Goal: Task Accomplishment & Management: Manage account settings

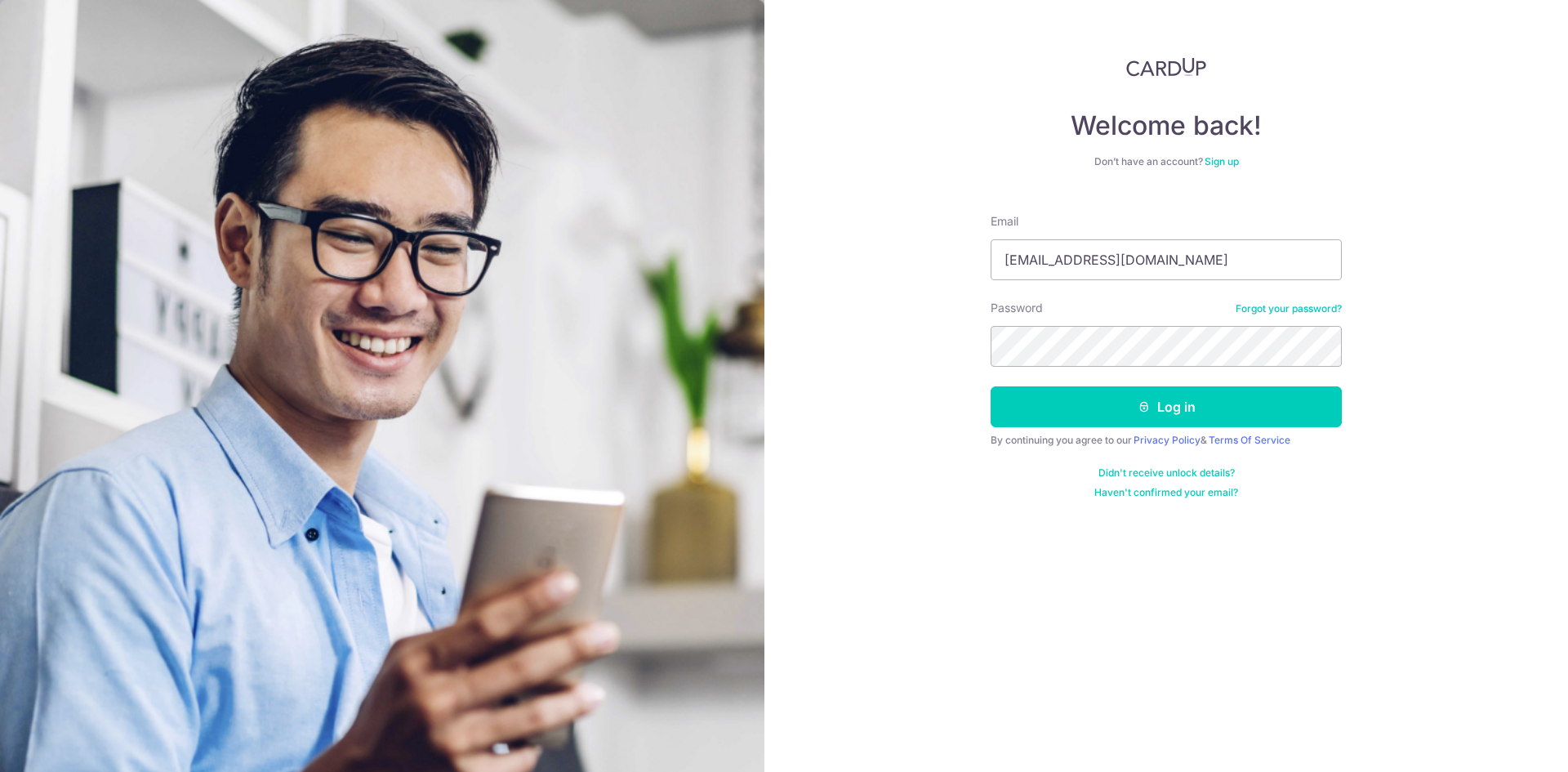
type input "[EMAIL_ADDRESS][DOMAIN_NAME]"
click at [990, 387] on button "Log in" at bounding box center [1166, 407] width 351 height 41
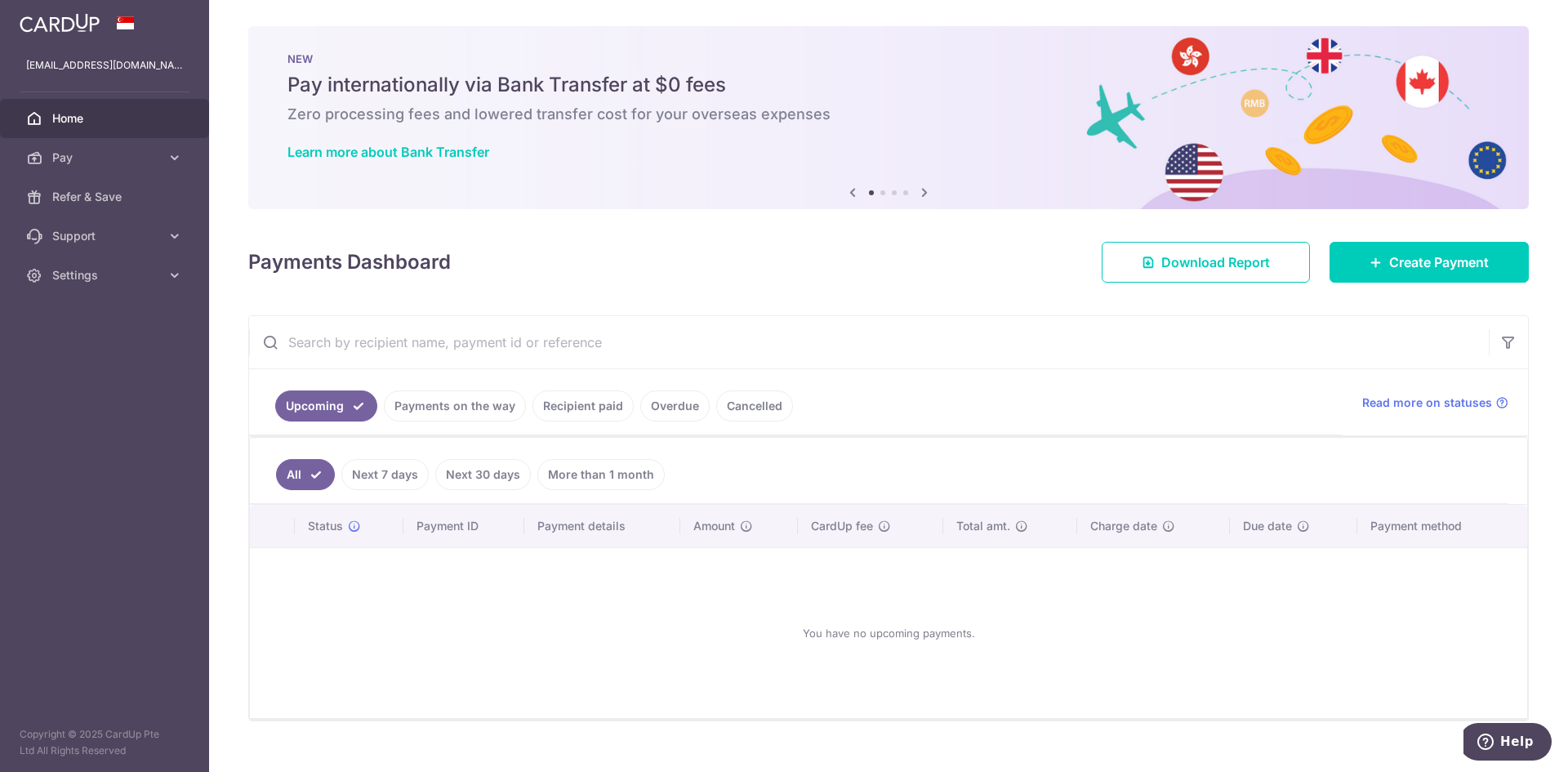
click at [436, 407] on link "Payments on the way" at bounding box center [455, 405] width 142 height 31
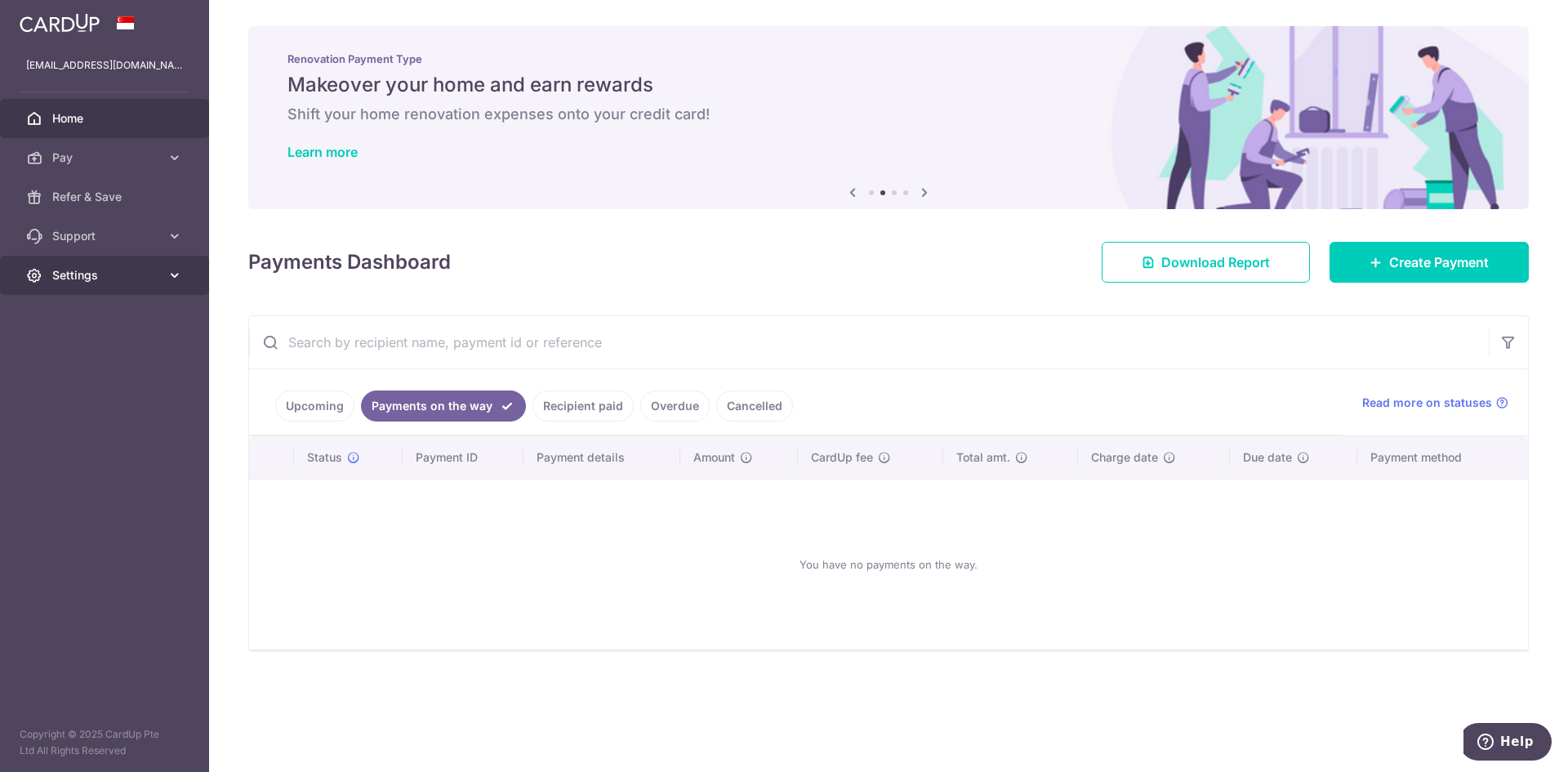
click at [90, 280] on span "Settings" at bounding box center [106, 275] width 108 height 17
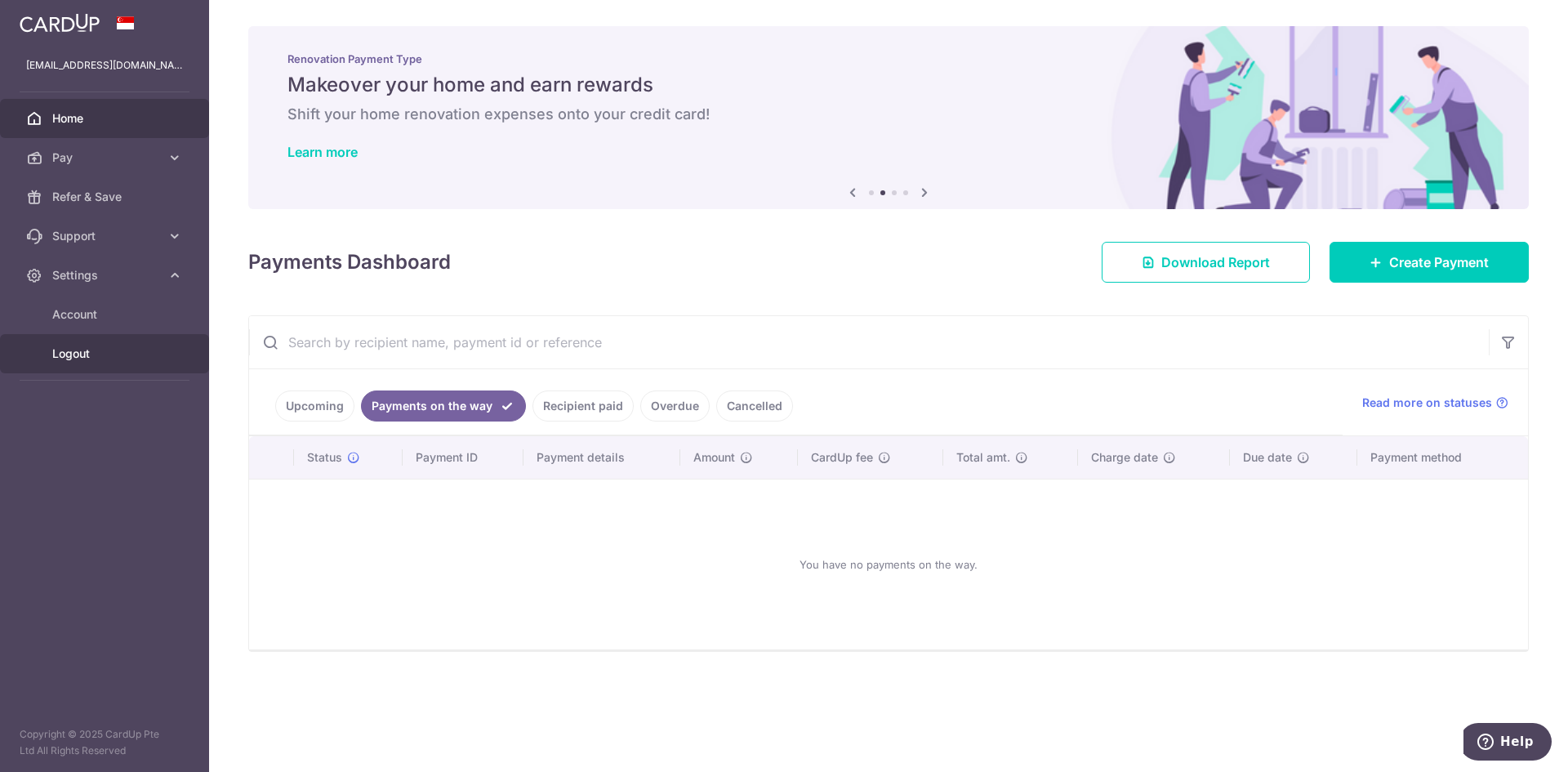
click at [76, 359] on span "Logout" at bounding box center [106, 354] width 108 height 17
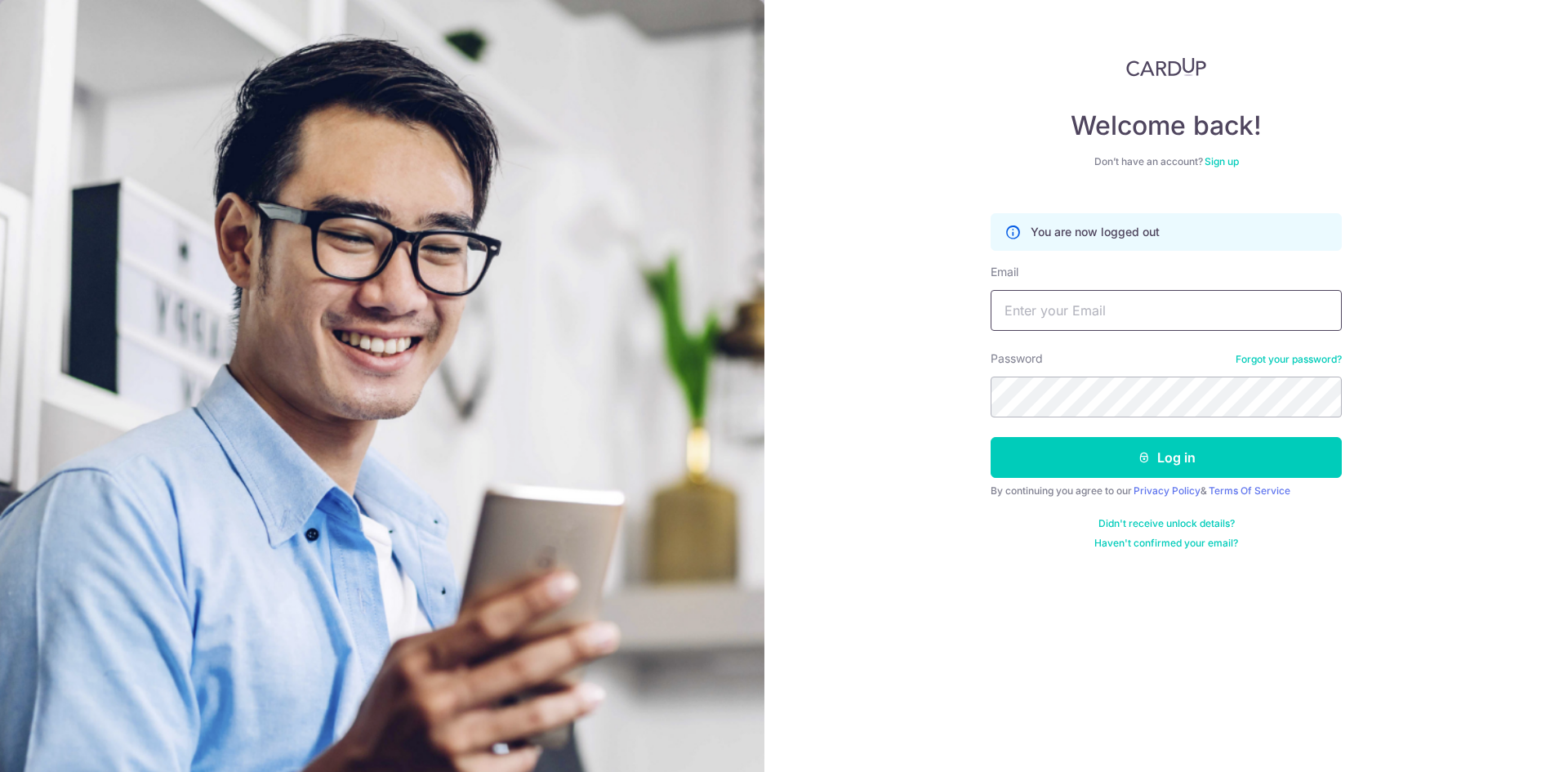
click at [1063, 298] on input "Email" at bounding box center [1166, 310] width 351 height 41
